Goal: Information Seeking & Learning: Check status

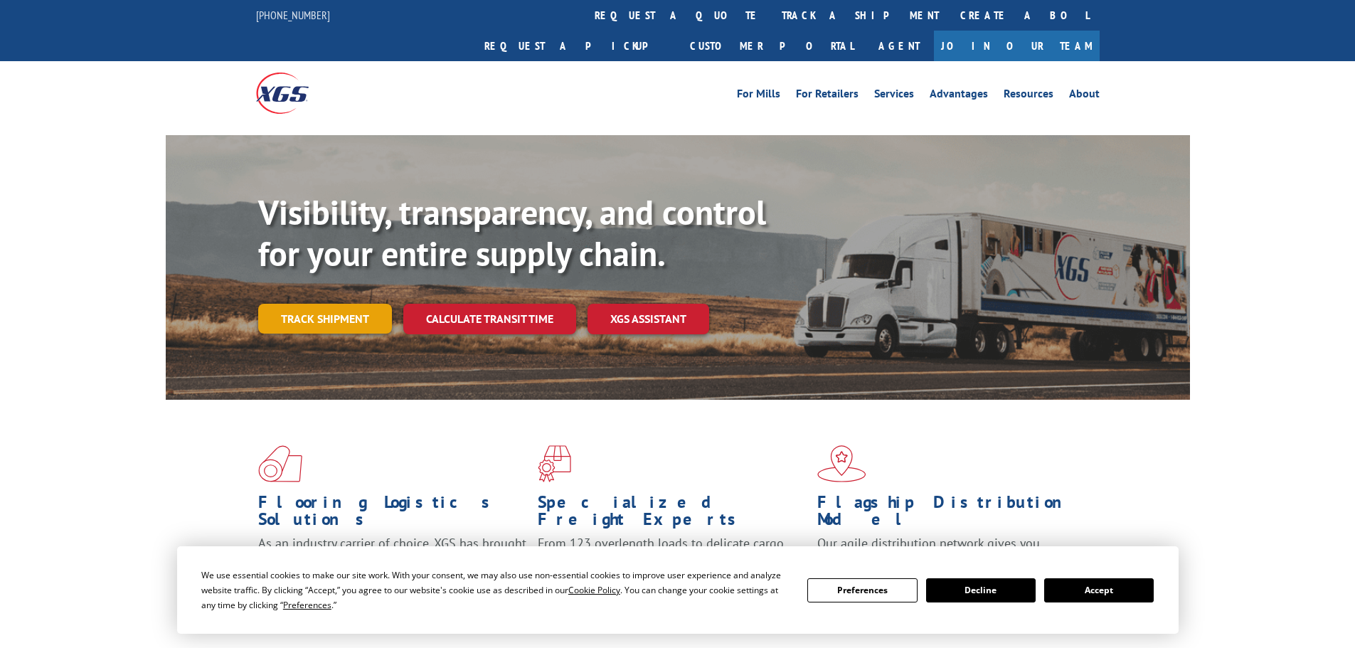
click at [360, 304] on link "Track shipment" at bounding box center [325, 319] width 134 height 30
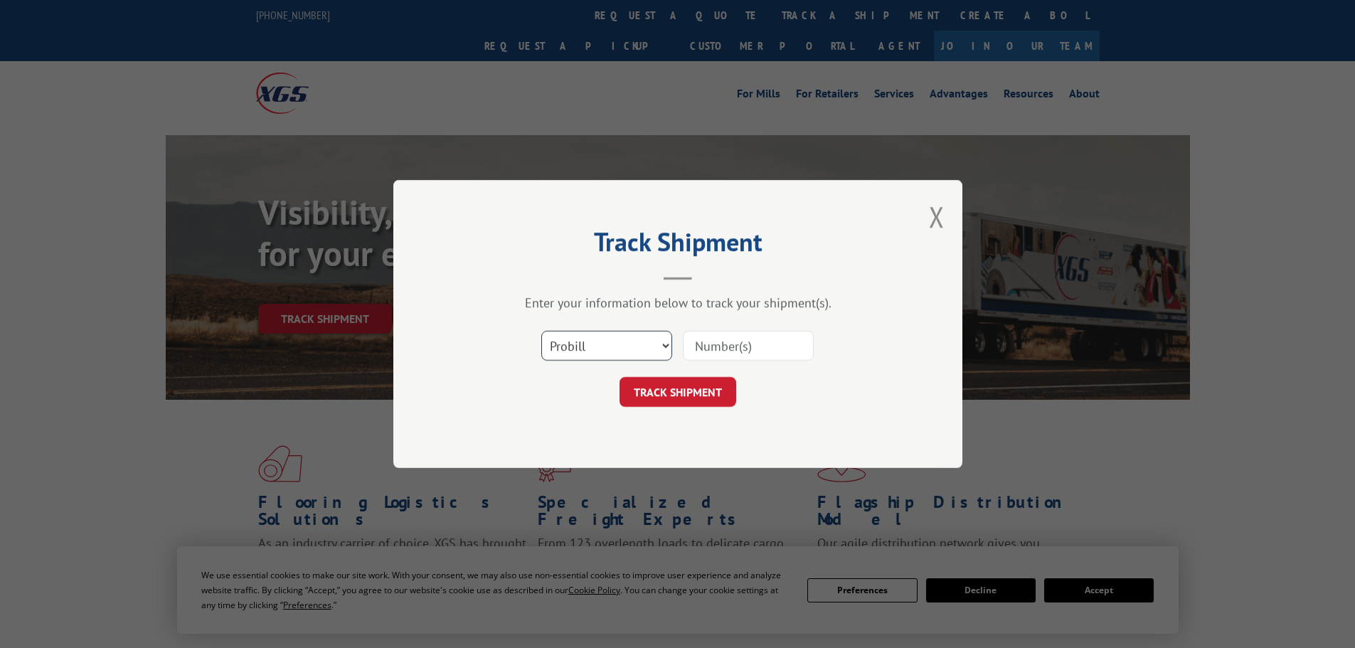
drag, startPoint x: 644, startPoint y: 349, endPoint x: 632, endPoint y: 359, distance: 15.1
click at [644, 349] on select "Select category... Probill BOL PO" at bounding box center [606, 346] width 131 height 30
select select "po"
click at [541, 331] on select "Select category... Probill BOL PO" at bounding box center [606, 346] width 131 height 30
click at [733, 344] on input at bounding box center [748, 346] width 131 height 30
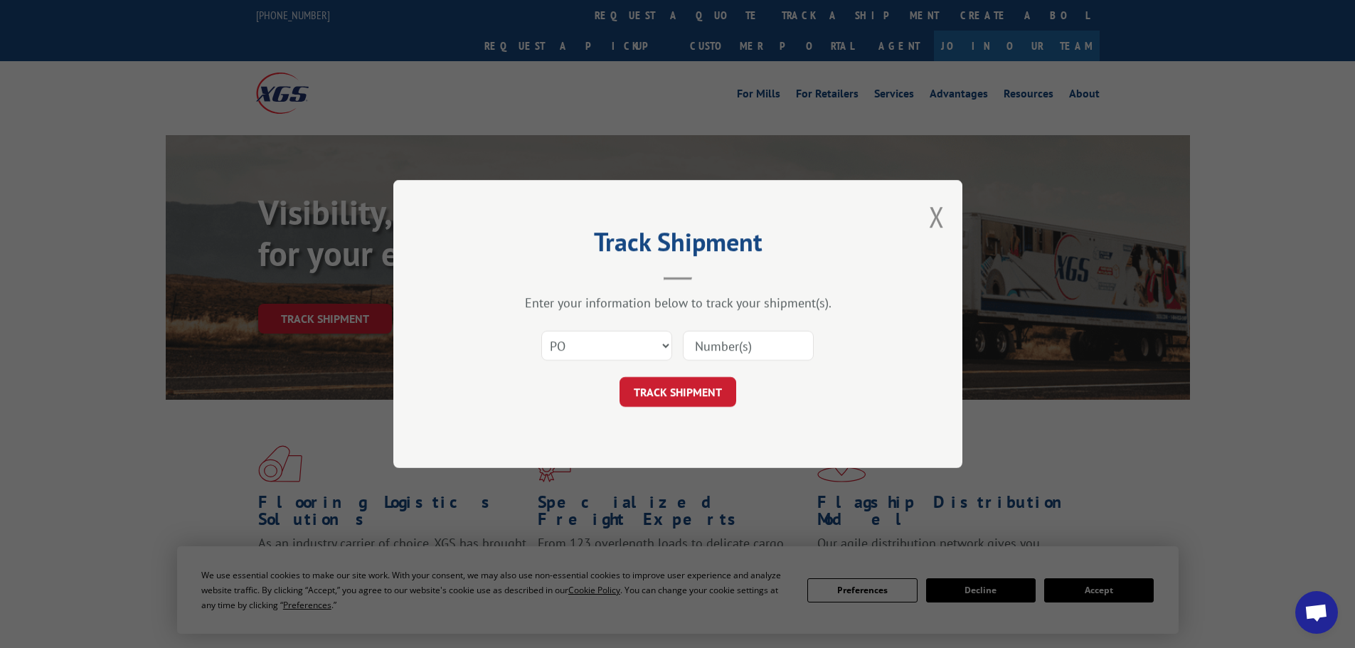
paste input "16512381"
type input "16512381"
drag, startPoint x: 700, startPoint y: 389, endPoint x: 632, endPoint y: 400, distance: 68.5
click at [699, 389] on button "TRACK SHIPMENT" at bounding box center [678, 392] width 117 height 30
